Goal: Task Accomplishment & Management: Complete application form

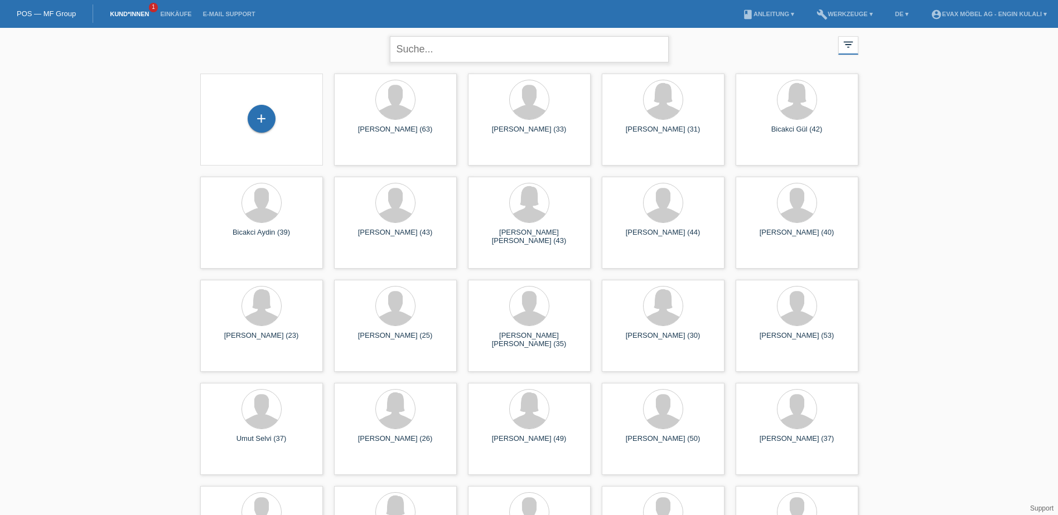
click at [450, 49] on input "text" at bounding box center [529, 49] width 279 height 26
type input "[PERSON_NAME]"
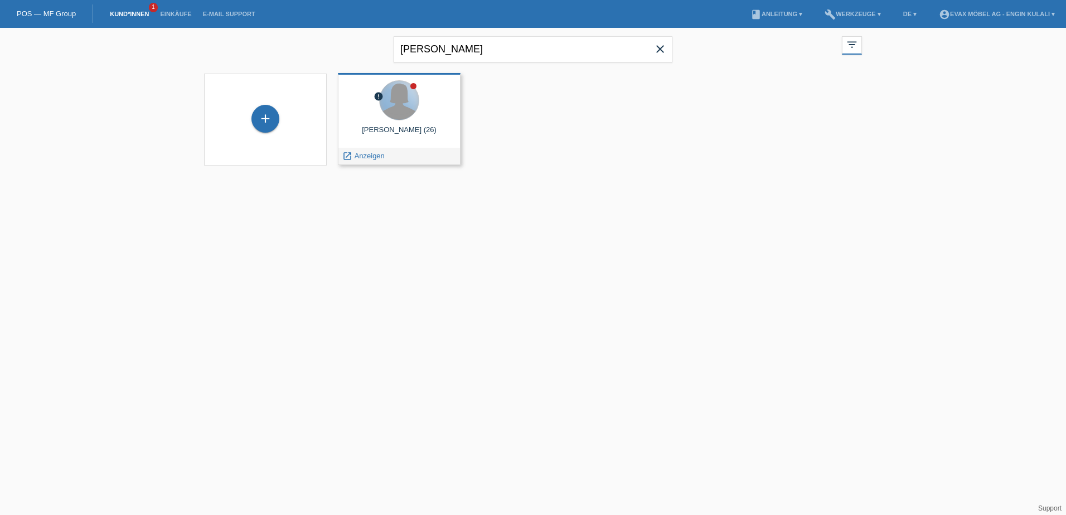
click at [411, 113] on div at bounding box center [399, 100] width 39 height 39
click at [366, 153] on span "Anzeigen" at bounding box center [370, 156] width 30 height 8
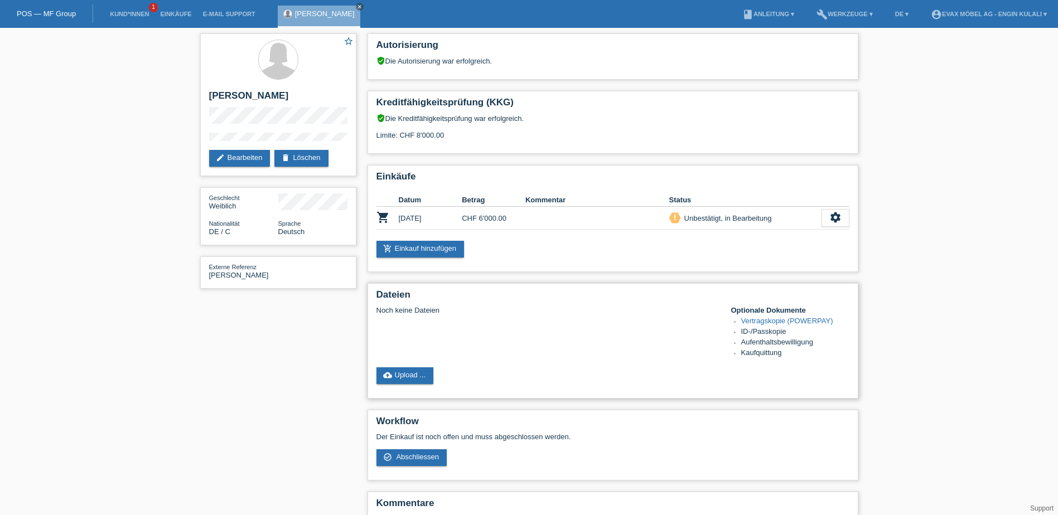
click at [761, 317] on link "Vertragskopie (POWERPAY)" at bounding box center [787, 321] width 92 height 8
click at [416, 374] on link "cloud_upload Upload ..." at bounding box center [404, 376] width 57 height 17
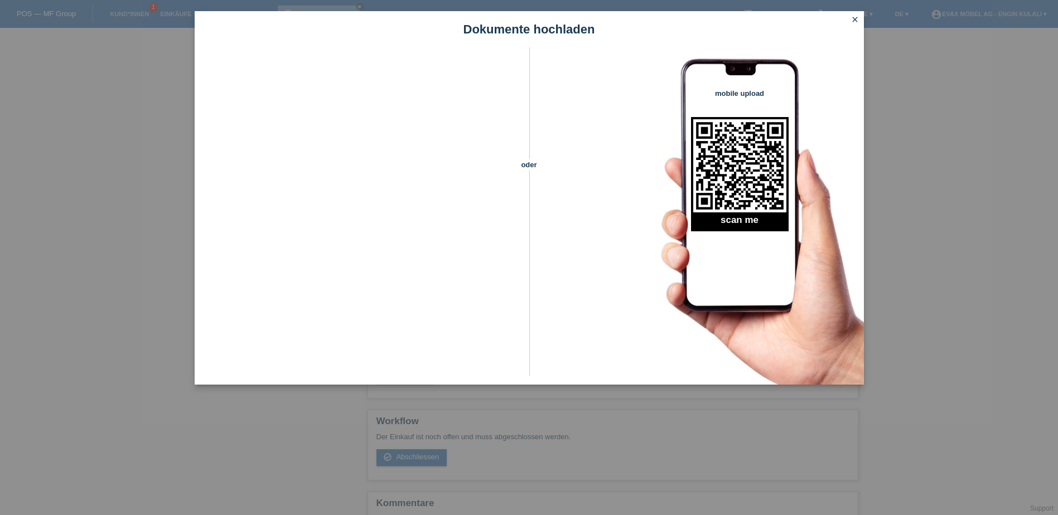
click at [853, 17] on icon "close" at bounding box center [855, 19] width 9 height 9
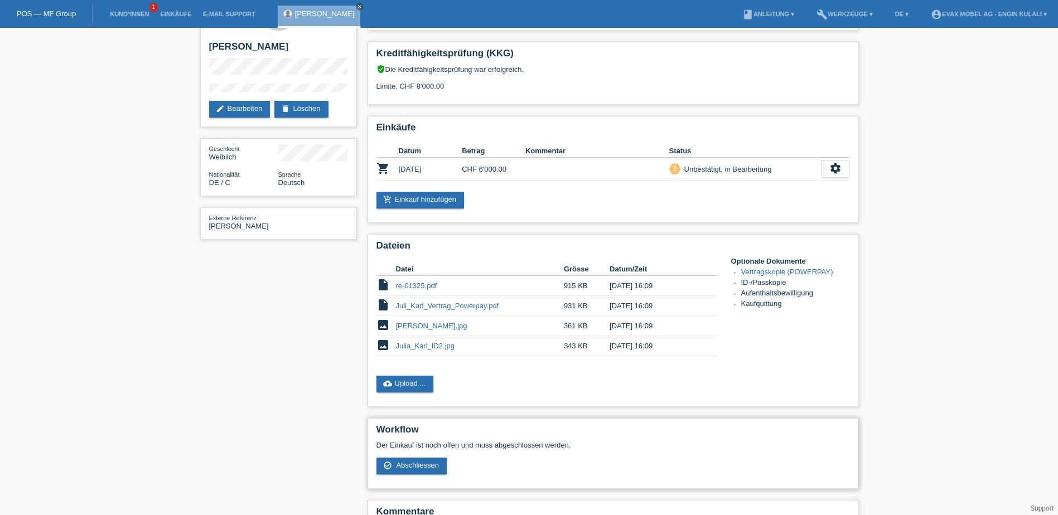
scroll to position [108, 0]
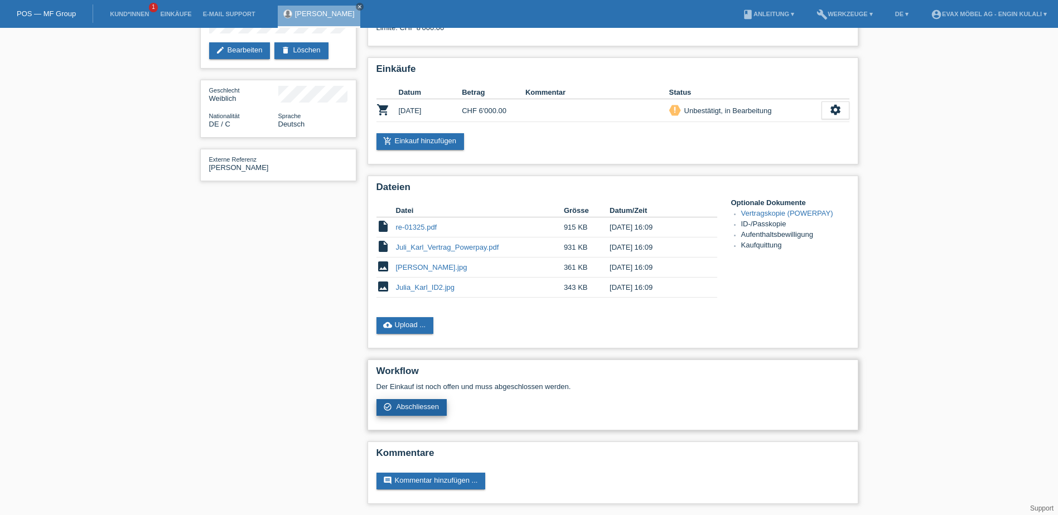
click at [422, 405] on span "Abschliessen" at bounding box center [417, 407] width 43 height 8
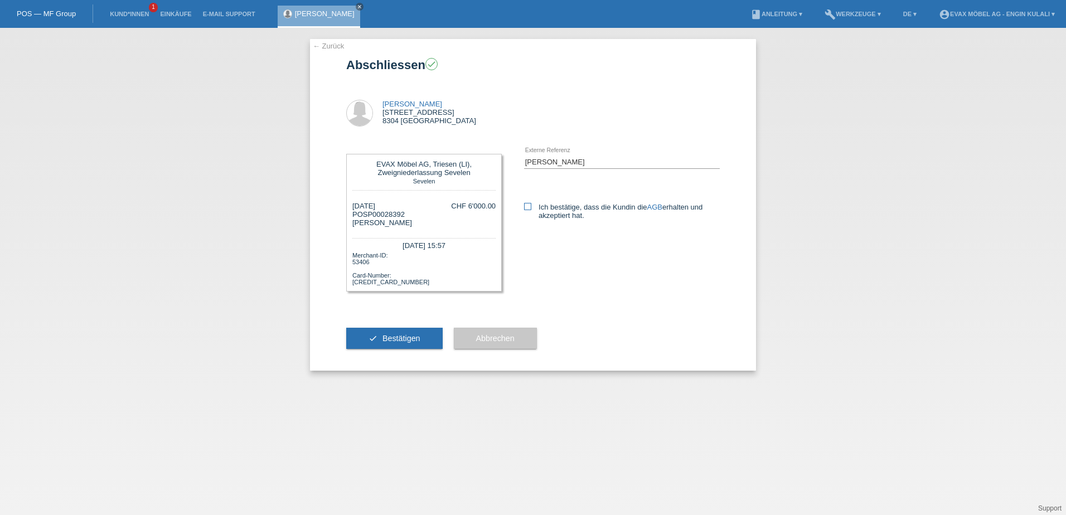
click at [535, 208] on label "Ich bestätige, dass die Kundin die AGB erhalten und akzeptiert hat." at bounding box center [622, 211] width 196 height 17
click at [532, 208] on input "Ich bestätige, dass die Kundin die AGB erhalten und akzeptiert hat." at bounding box center [527, 206] width 7 height 7
checkbox input "true"
click at [399, 341] on span "Bestätigen" at bounding box center [402, 338] width 38 height 9
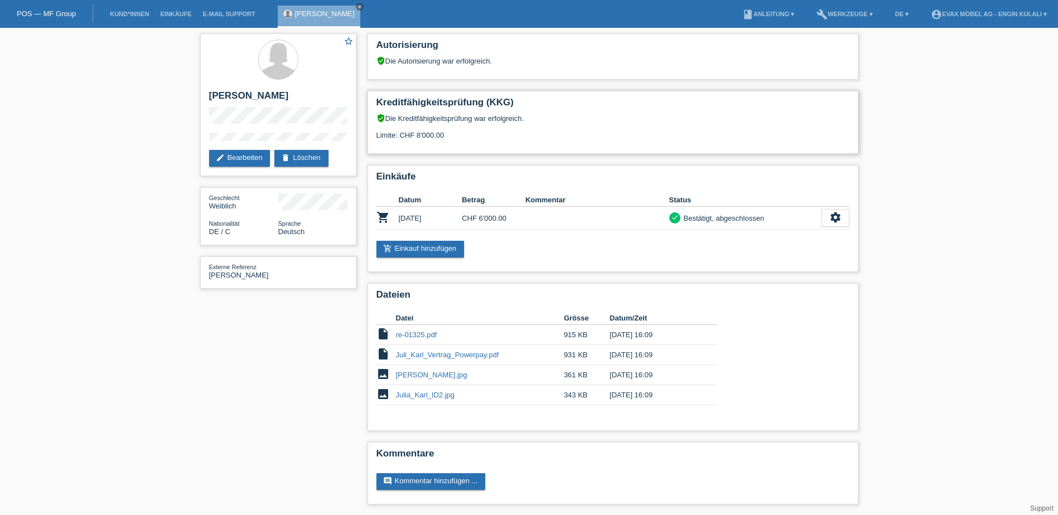
scroll to position [1, 0]
click at [60, 11] on link "POS — MF Group" at bounding box center [46, 13] width 59 height 8
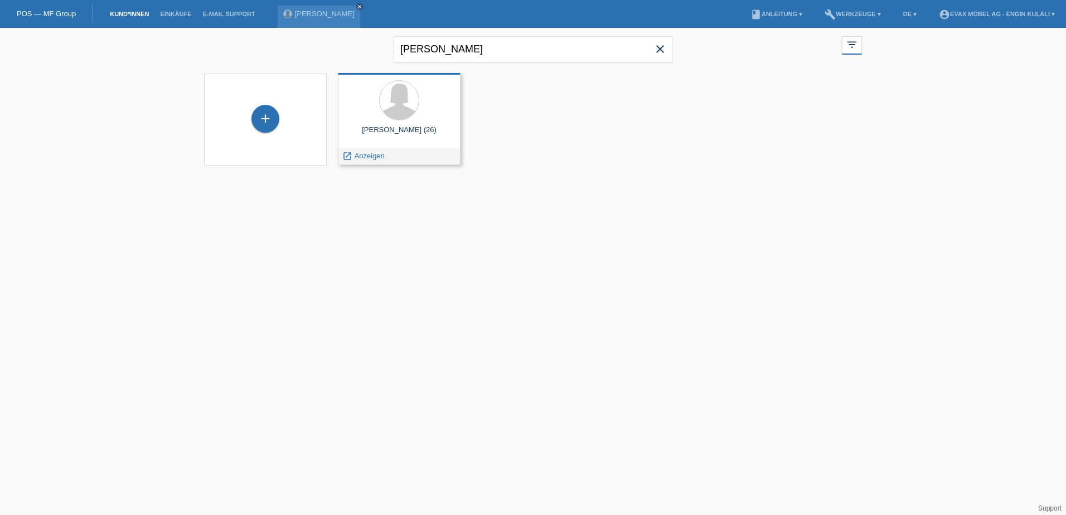
click at [410, 138] on div "[PERSON_NAME] (26)" at bounding box center [399, 134] width 105 height 18
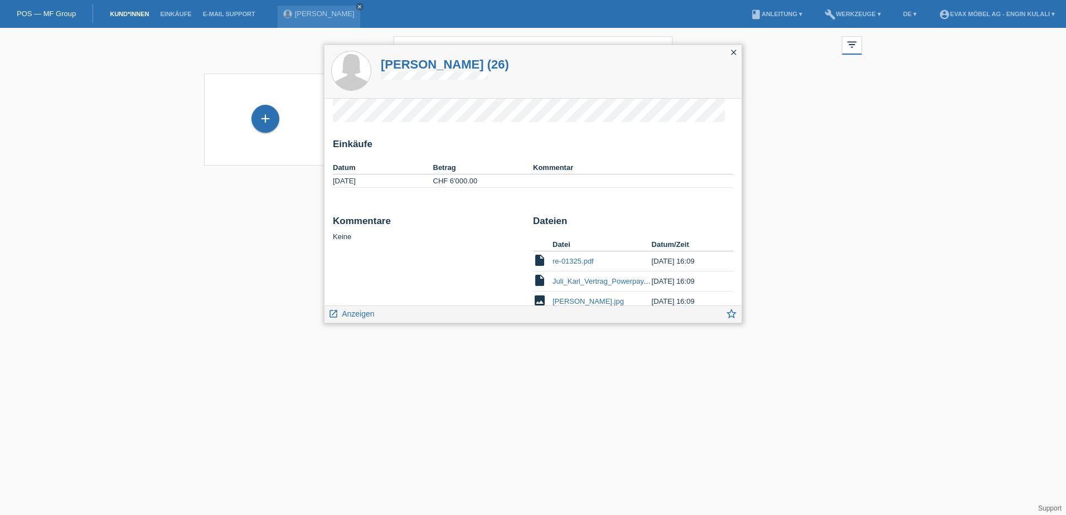
scroll to position [88, 0]
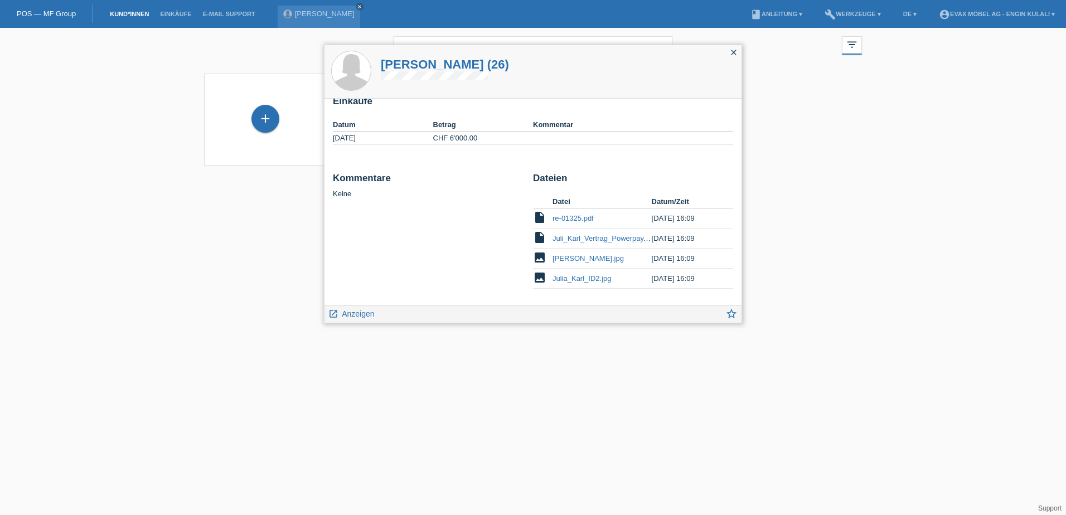
click at [737, 53] on icon "close" at bounding box center [734, 52] width 9 height 9
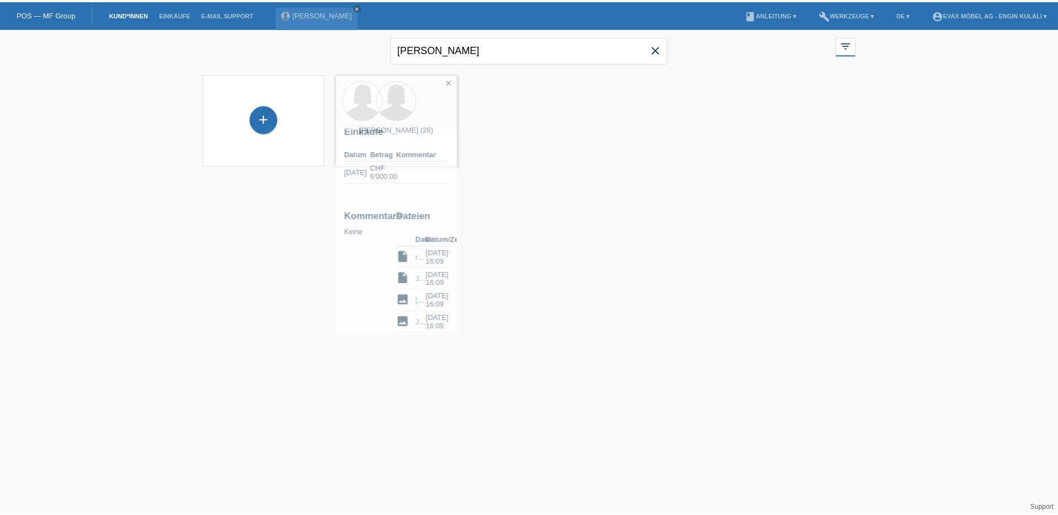
scroll to position [115, 0]
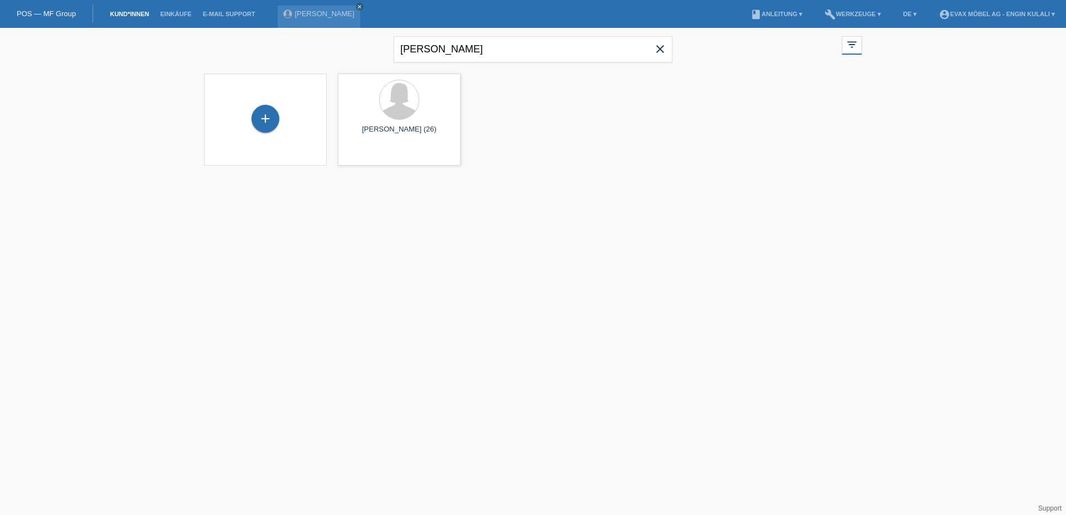
click at [663, 51] on icon "close" at bounding box center [660, 48] width 13 height 13
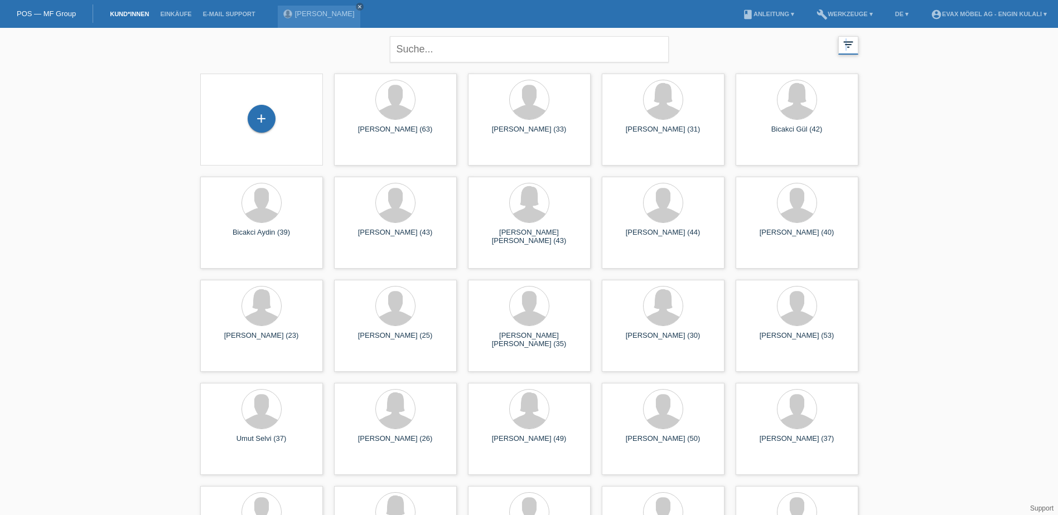
click at [846, 45] on icon "filter_list" at bounding box center [848, 44] width 12 height 12
click at [846, 46] on icon "filter_list" at bounding box center [848, 44] width 12 height 12
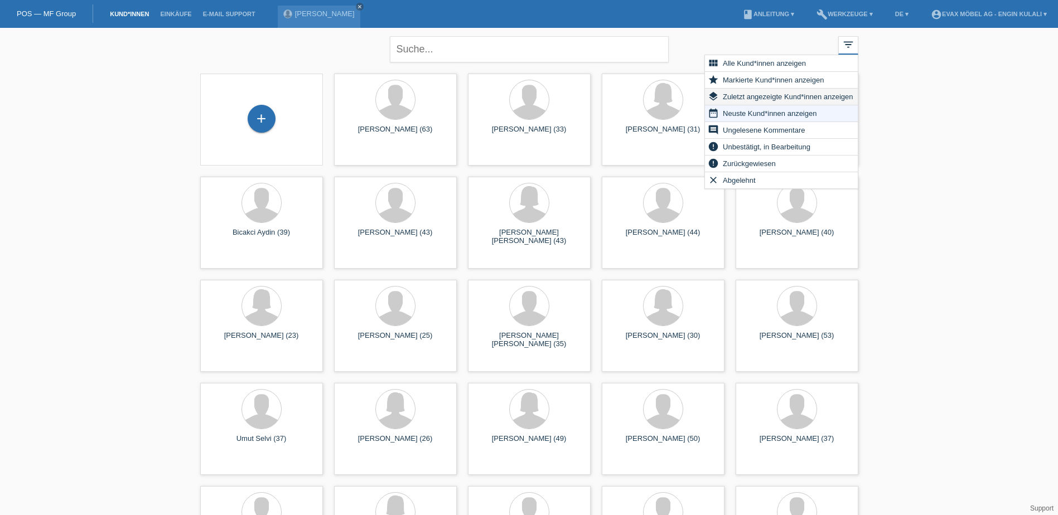
click at [767, 96] on span "Zuletzt angezeigte Kund*innen anzeigen" at bounding box center [787, 96] width 133 height 13
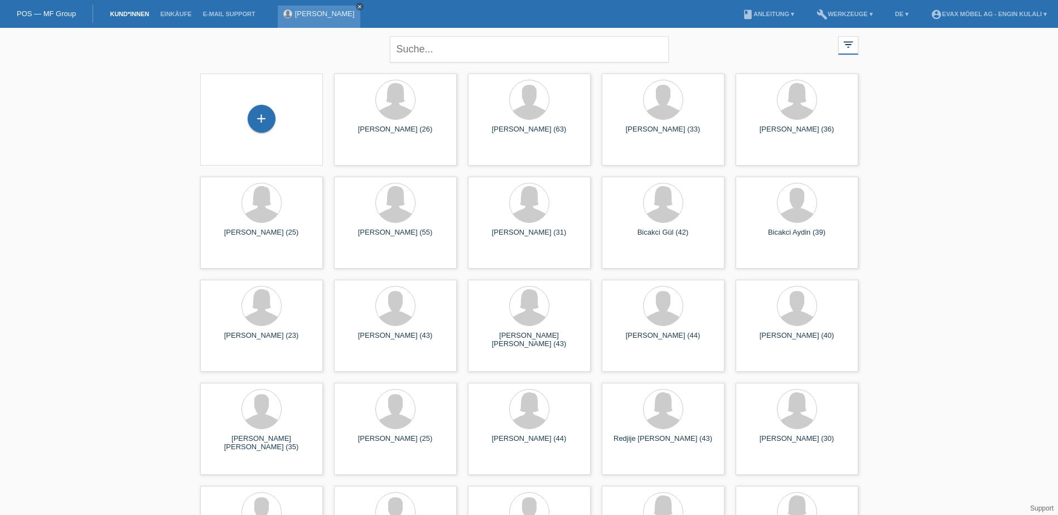
click at [357, 5] on icon "close" at bounding box center [360, 7] width 6 height 6
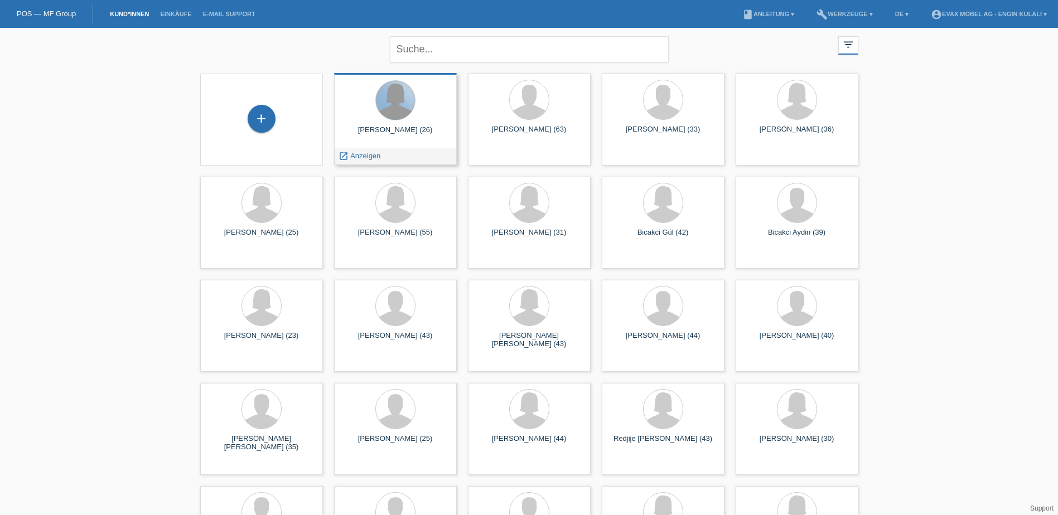
click at [394, 105] on div at bounding box center [395, 100] width 39 height 39
click at [365, 154] on span "Anzeigen" at bounding box center [365, 156] width 30 height 8
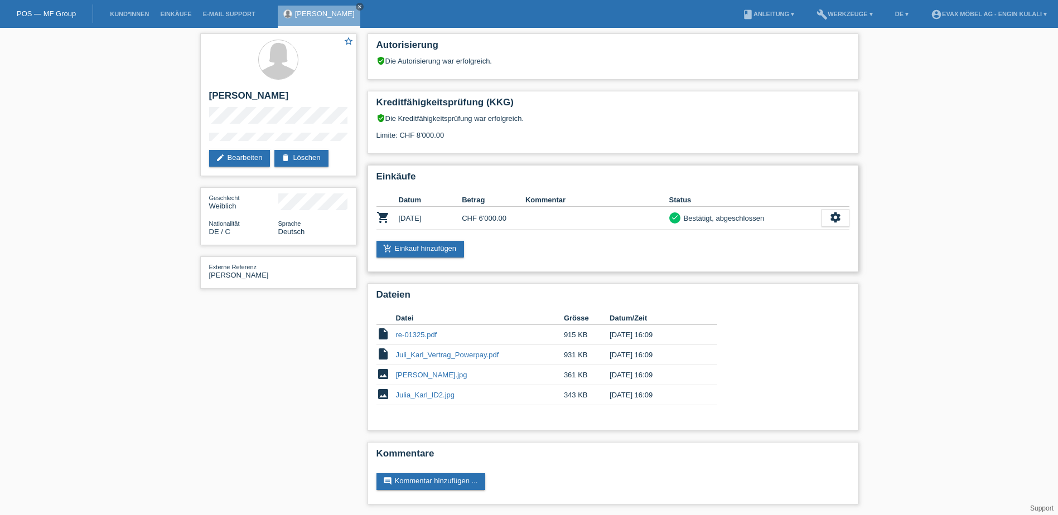
scroll to position [1, 0]
